Goal: Transaction & Acquisition: Download file/media

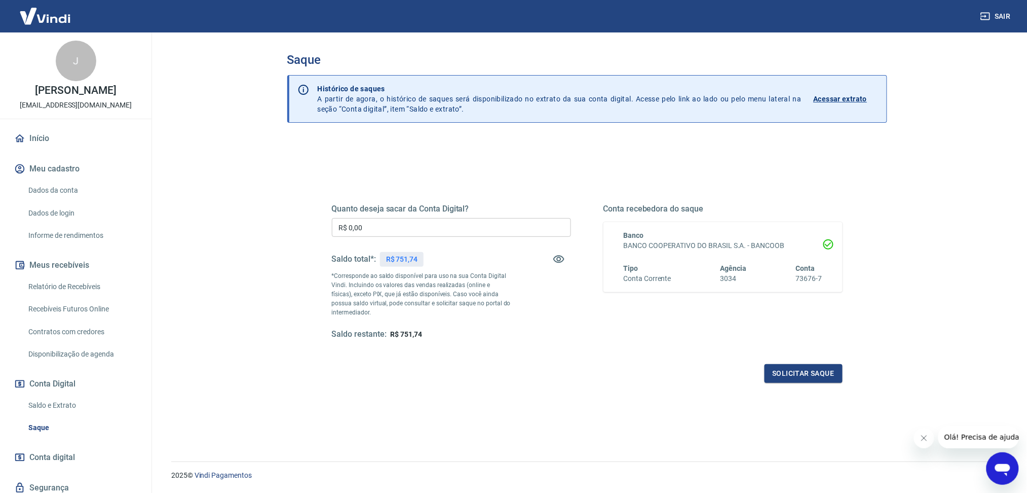
drag, startPoint x: 68, startPoint y: 408, endPoint x: 193, endPoint y: 391, distance: 125.8
click at [68, 408] on link "Saldo e Extrato" at bounding box center [81, 405] width 115 height 21
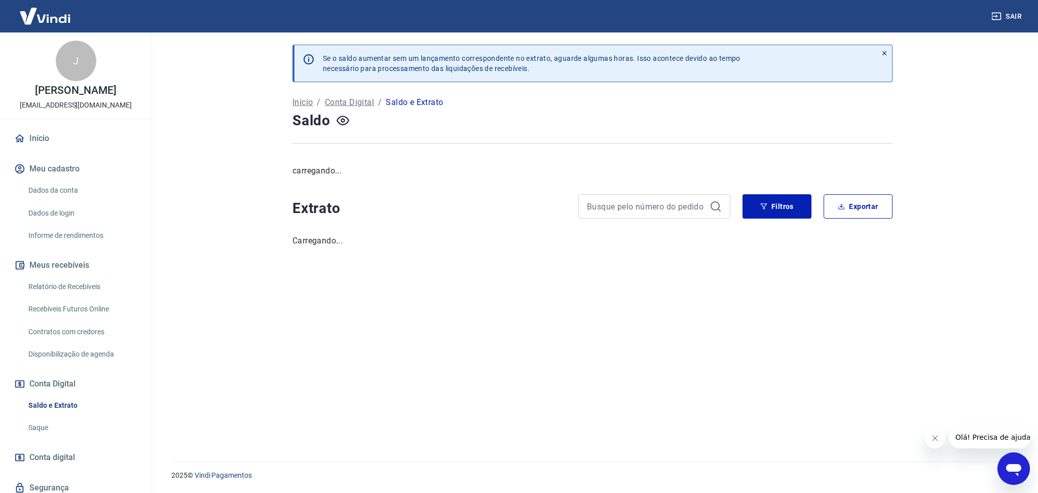
click at [930, 436] on icon "Fechar mensagem da empresa" at bounding box center [934, 438] width 8 height 8
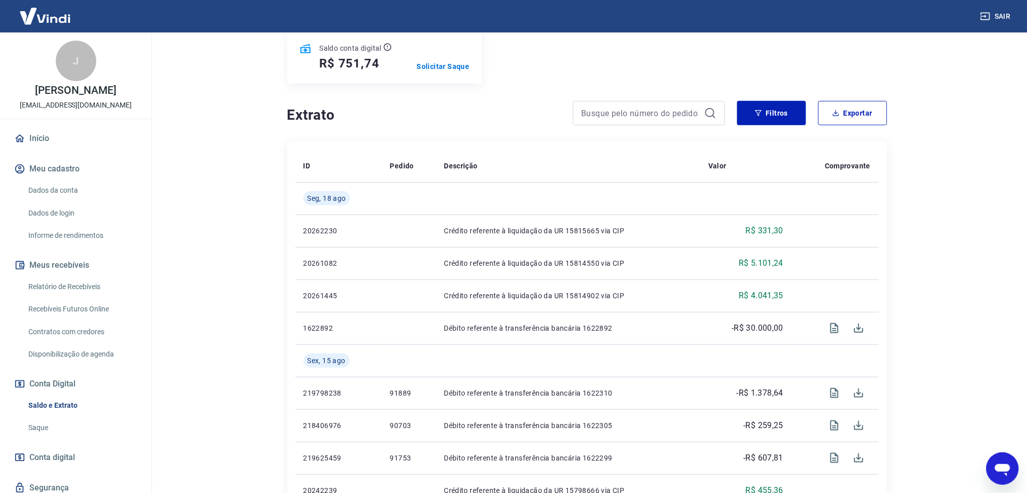
scroll to position [135, 0]
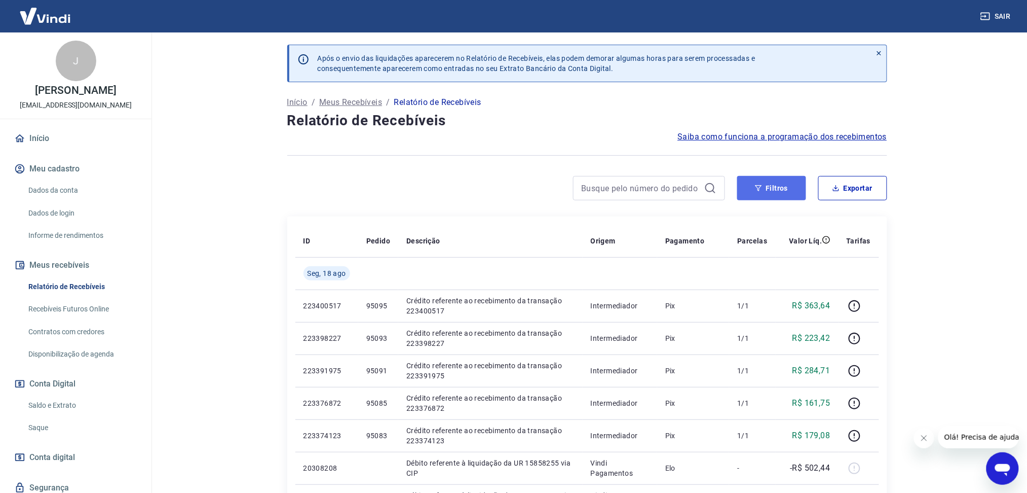
click at [771, 180] on button "Filtros" at bounding box center [771, 188] width 69 height 24
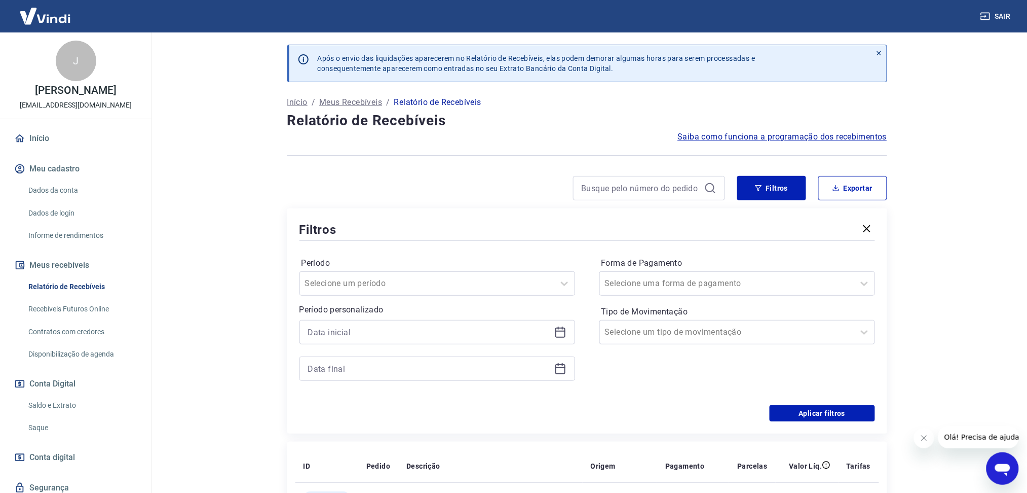
click at [569, 334] on div at bounding box center [437, 332] width 276 height 24
click at [556, 334] on icon at bounding box center [560, 332] width 12 height 12
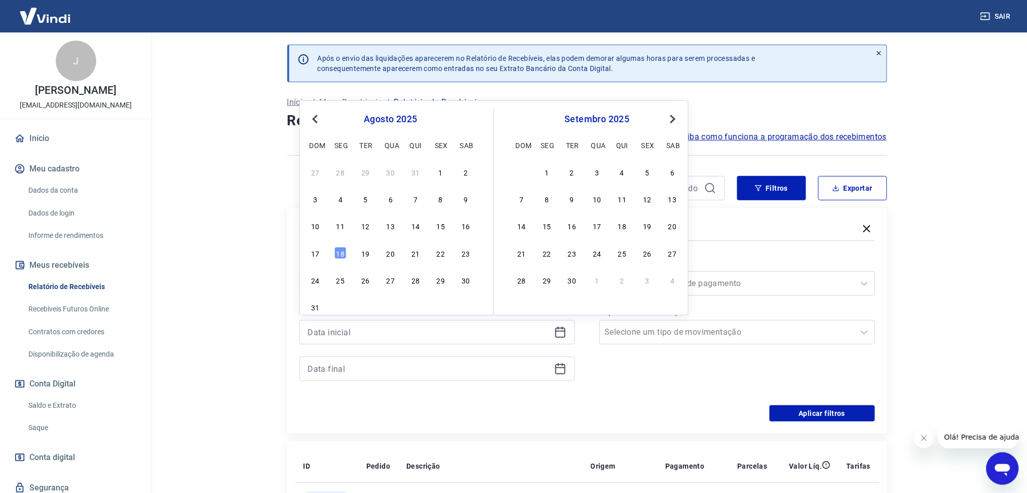
click at [444, 232] on div "10 11 12 13 14 15 16" at bounding box center [390, 225] width 165 height 15
click at [442, 228] on div "15" at bounding box center [441, 225] width 12 height 12
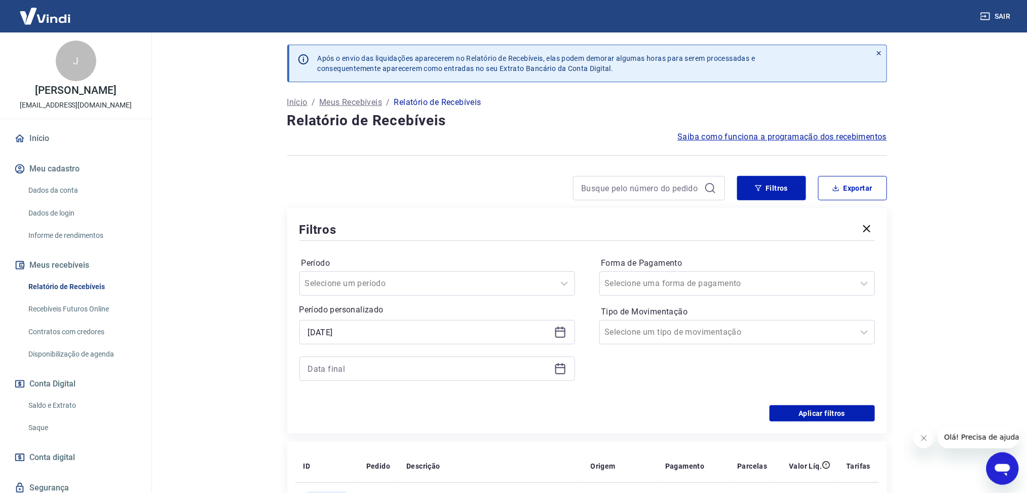
type input "[DATE]"
click at [561, 366] on icon at bounding box center [560, 368] width 12 height 12
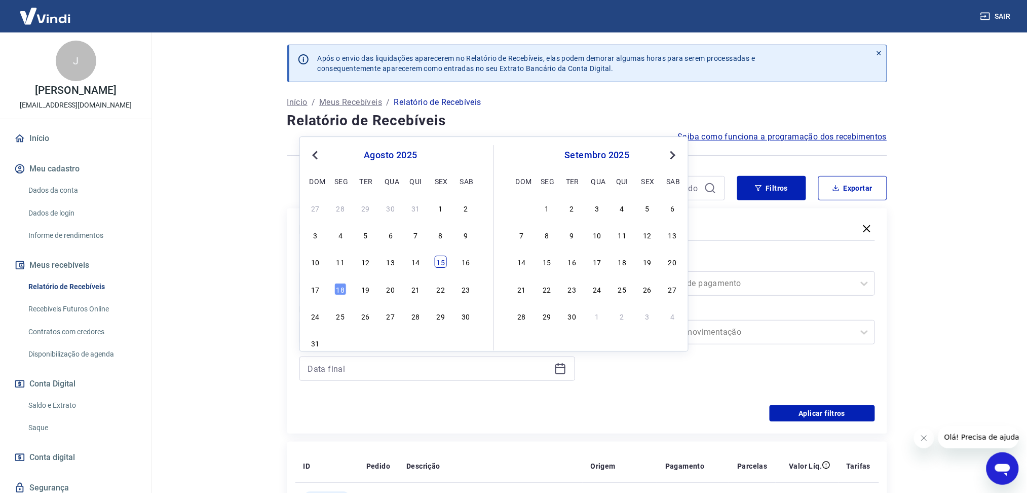
click at [444, 261] on div "15" at bounding box center [441, 262] width 12 height 12
type input "[DATE]"
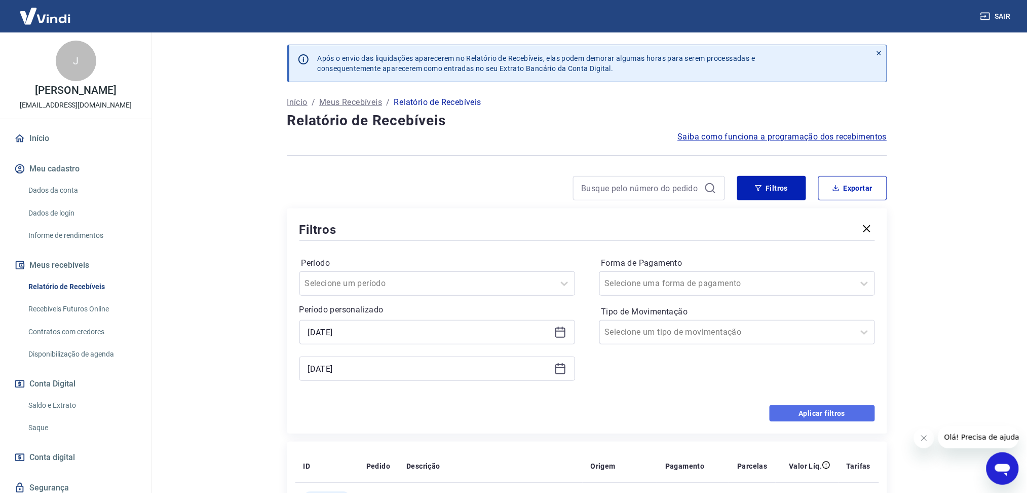
click at [772, 413] on button "Aplicar filtros" at bounding box center [822, 413] width 105 height 16
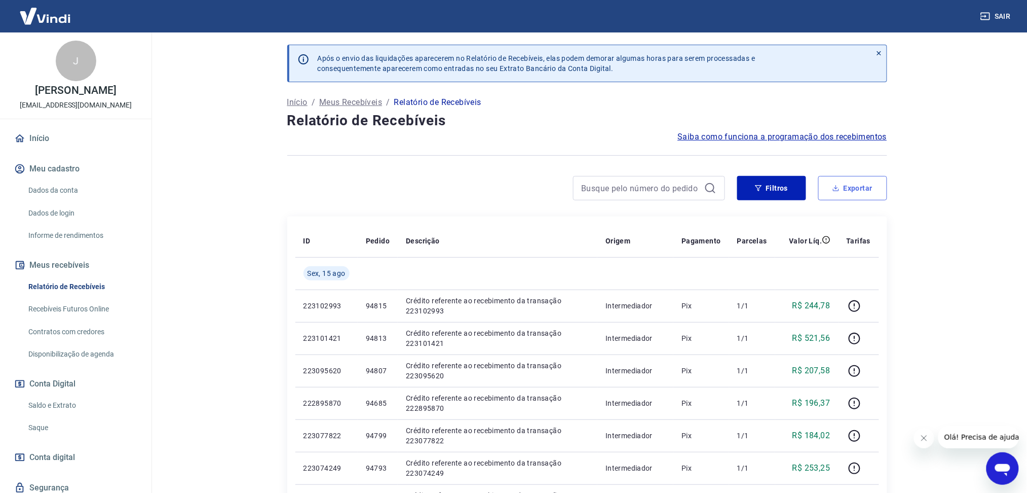
click at [829, 194] on button "Exportar" at bounding box center [852, 188] width 69 height 24
type input "[DATE]"
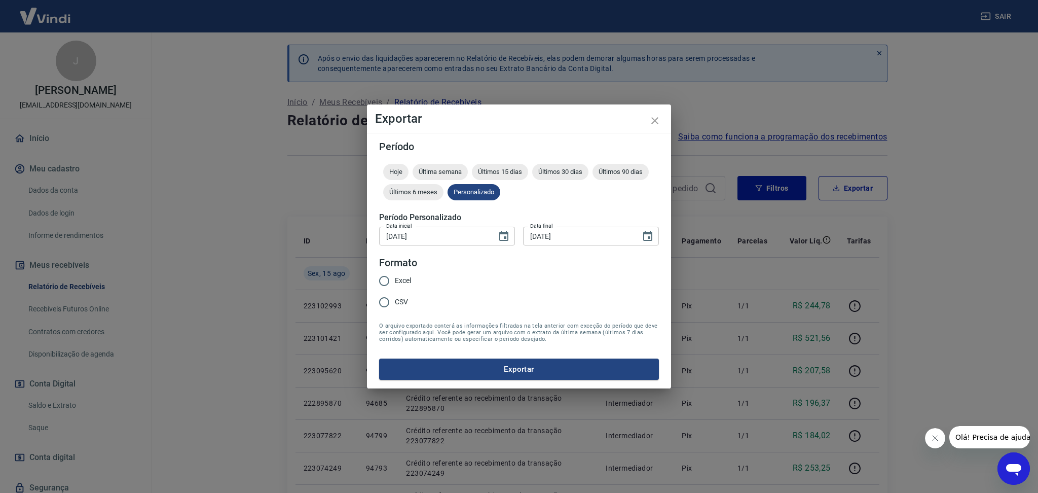
click at [395, 276] on span "Excel" at bounding box center [403, 280] width 16 height 11
click at [395, 276] on input "Excel" at bounding box center [383, 280] width 21 height 21
radio input "true"
click at [468, 381] on div "Período Hoje Última semana Últimos 15 dias Últimos 30 dias Últimos 90 dias Últi…" at bounding box center [519, 260] width 304 height 255
click at [468, 370] on button "Exportar" at bounding box center [519, 368] width 280 height 21
